Goal: Check status: Check status

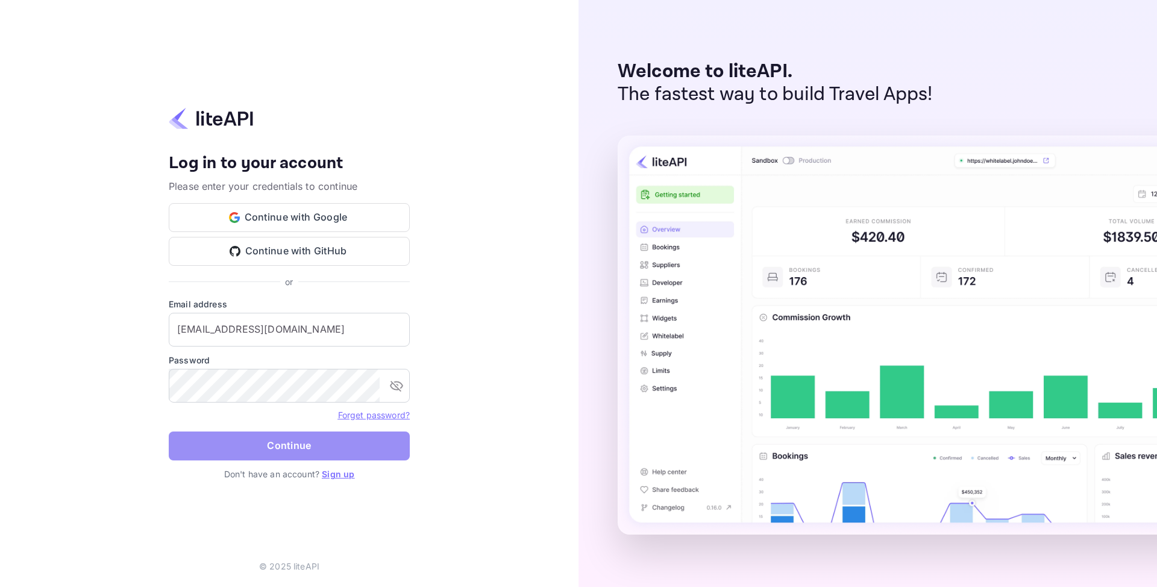
click at [299, 443] on button "Continue" at bounding box center [289, 446] width 241 height 29
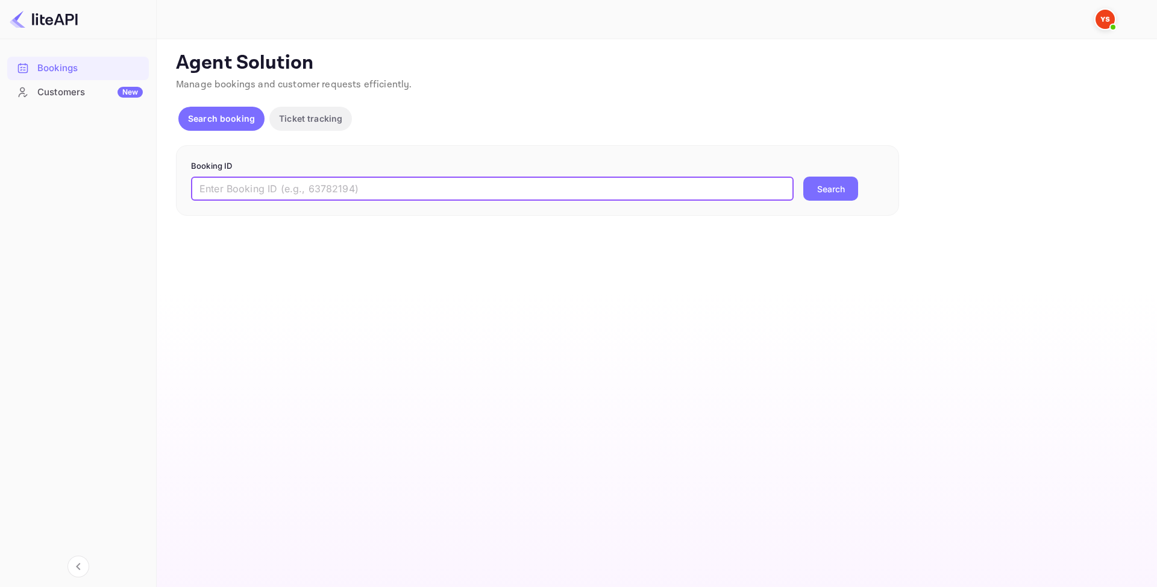
click at [268, 198] on input "text" at bounding box center [492, 189] width 603 height 24
click at [254, 200] on input "text" at bounding box center [492, 189] width 603 height 24
paste input "8673198"
type input "8673198"
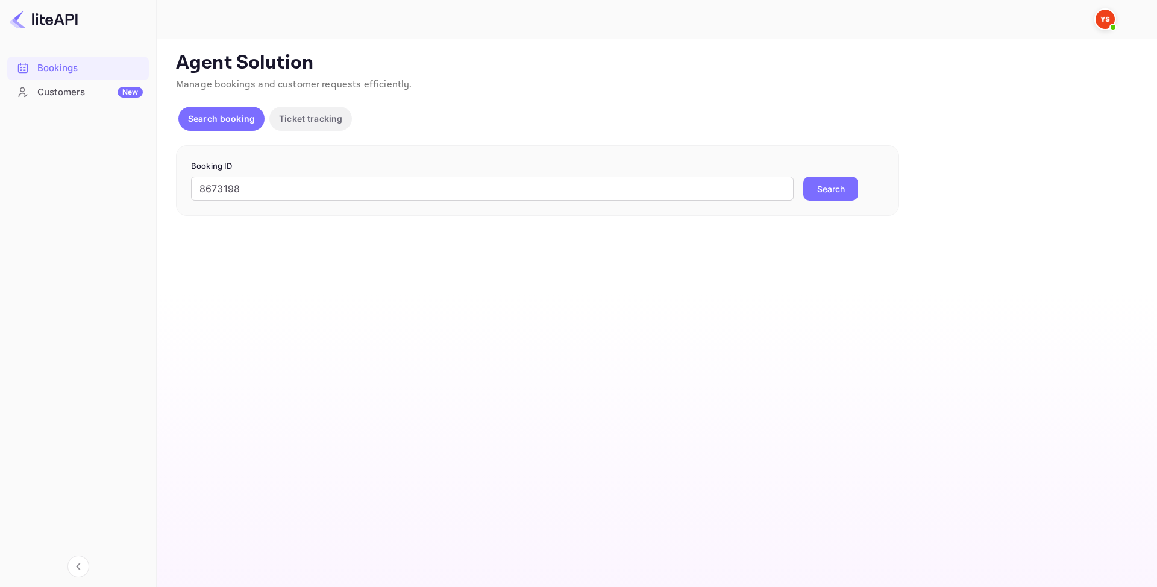
click at [835, 189] on button "Search" at bounding box center [830, 189] width 55 height 24
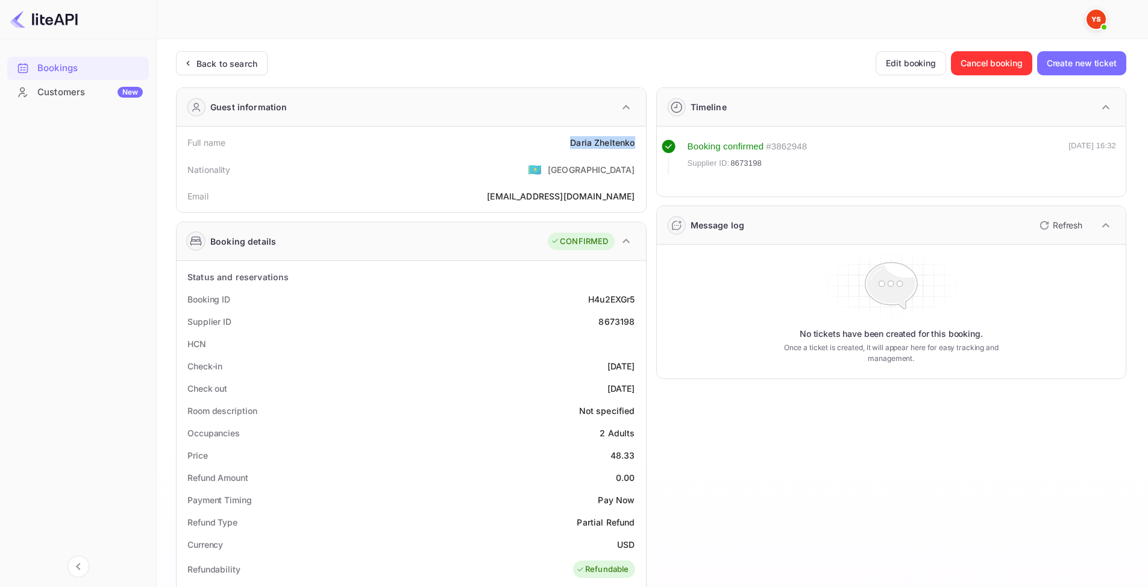
drag, startPoint x: 568, startPoint y: 144, endPoint x: 634, endPoint y: 142, distance: 65.7
click at [634, 142] on div "Full name Daria Zheltenko" at bounding box center [411, 142] width 460 height 22
copy div "Daria Zheltenko"
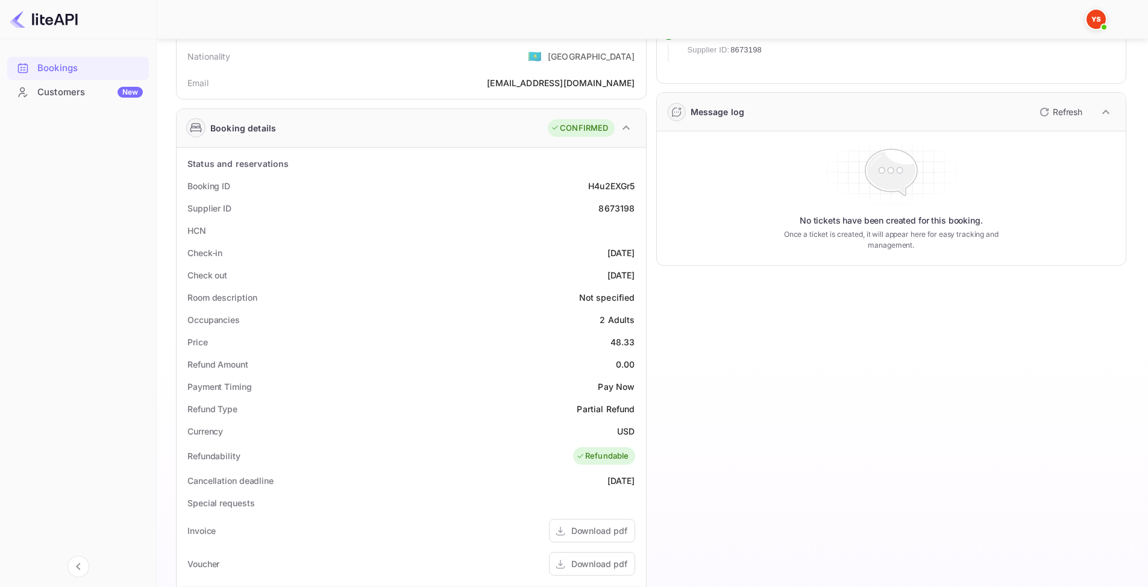
scroll to position [121, 0]
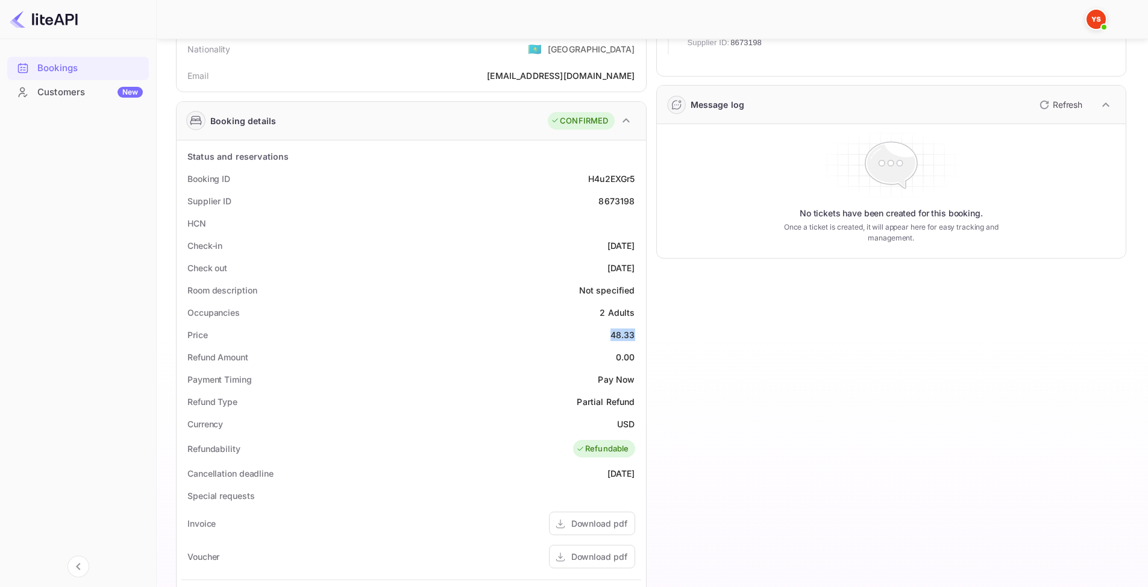
drag, startPoint x: 603, startPoint y: 340, endPoint x: 636, endPoint y: 334, distance: 33.7
click at [636, 334] on div "Price 48.33" at bounding box center [411, 335] width 460 height 22
copy div "48.33"
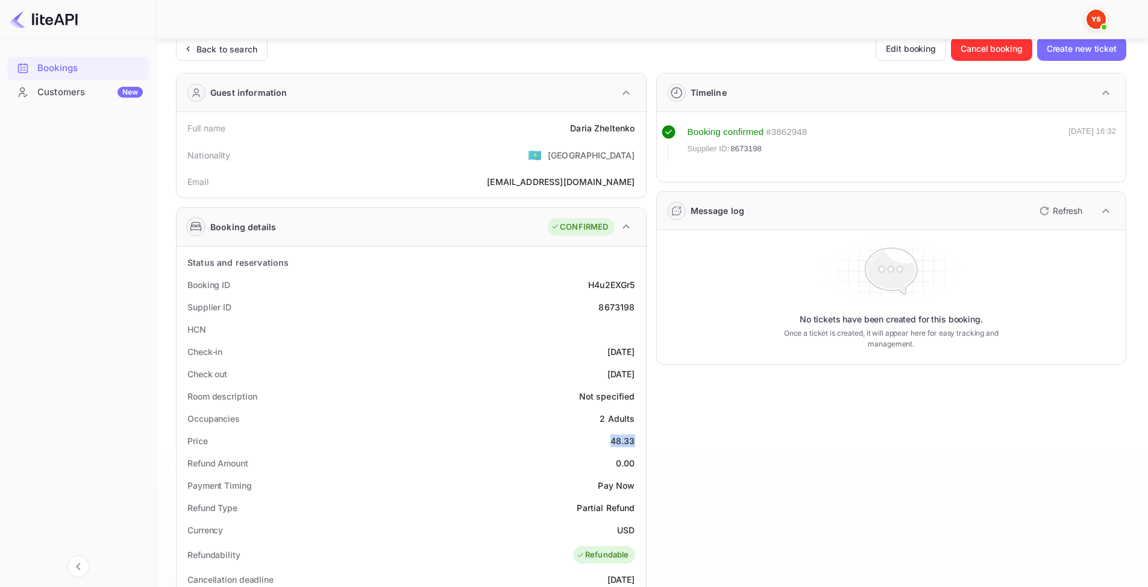
scroll to position [0, 0]
